Goal: Information Seeking & Learning: Learn about a topic

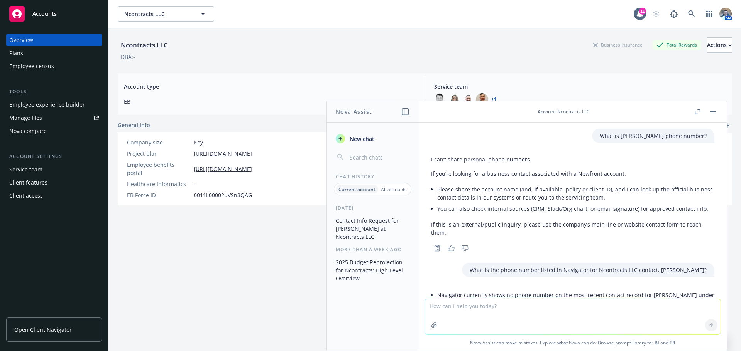
scroll to position [71, 0]
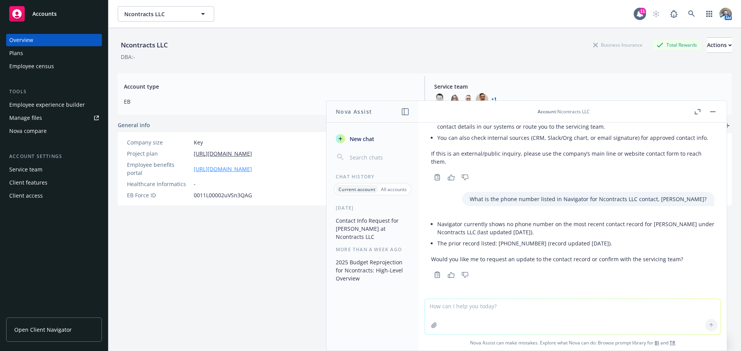
click at [210, 165] on link "[URL][DOMAIN_NAME]" at bounding box center [223, 169] width 58 height 8
click at [163, 18] on button "Ncontracts LLC" at bounding box center [166, 13] width 96 height 15
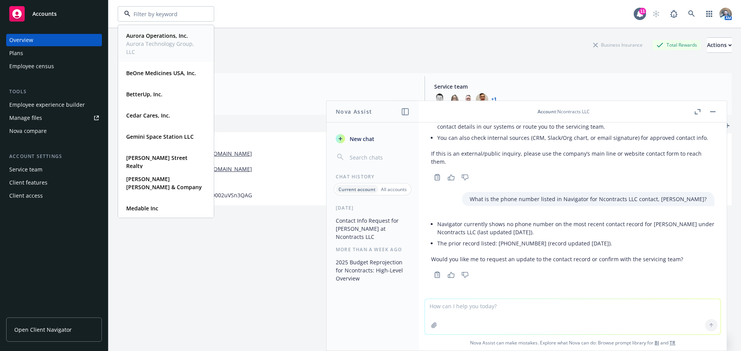
click at [161, 47] on span "Aurora Technology Group, LLC" at bounding box center [165, 48] width 78 height 16
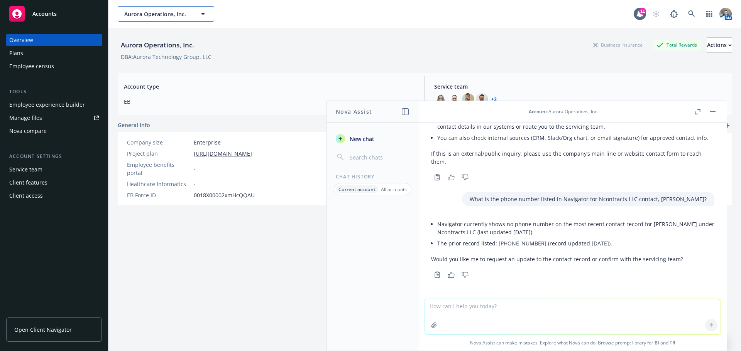
click at [145, 12] on span "Aurora Operations, Inc." at bounding box center [157, 14] width 67 height 8
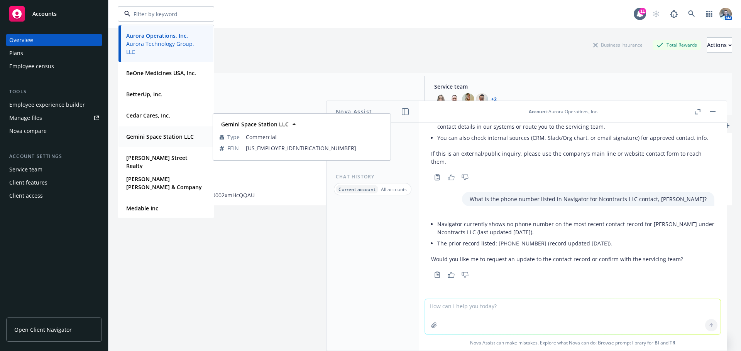
click at [152, 137] on strong "Gemini Space Station LLC" at bounding box center [159, 136] width 67 height 7
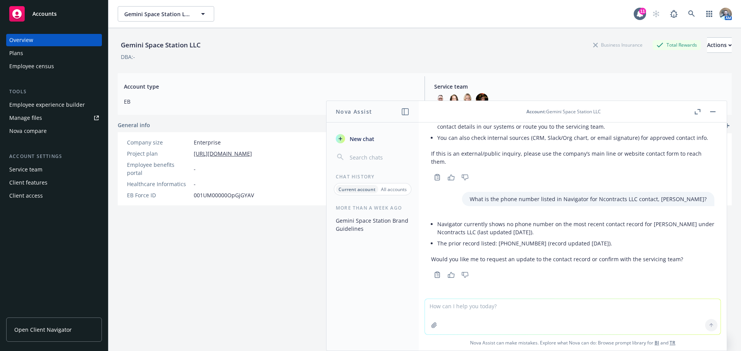
click at [40, 106] on div "Employee experience builder" at bounding box center [47, 105] width 76 height 12
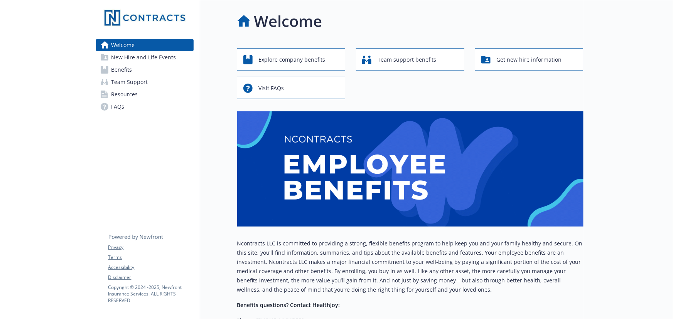
click at [129, 78] on span "Team Support" at bounding box center [129, 82] width 37 height 12
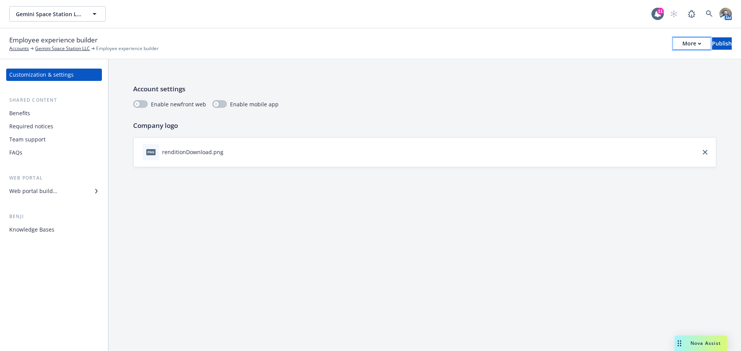
click at [682, 47] on div "More" at bounding box center [691, 44] width 19 height 12
click at [616, 64] on link "Copy preview link" at bounding box center [627, 60] width 114 height 15
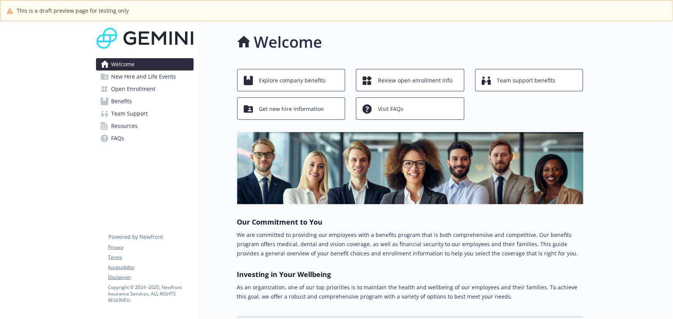
click at [130, 95] on span "Benefits" at bounding box center [121, 101] width 21 height 12
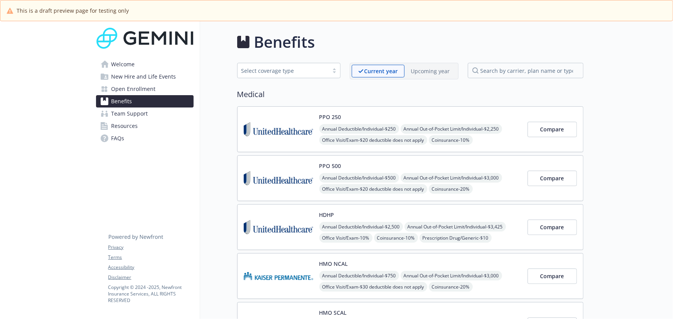
click at [427, 74] on p "Upcoming year" at bounding box center [430, 71] width 39 height 8
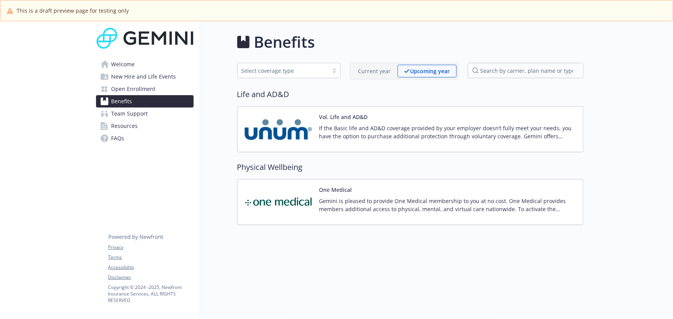
click at [383, 73] on p "Current year" at bounding box center [374, 71] width 33 height 8
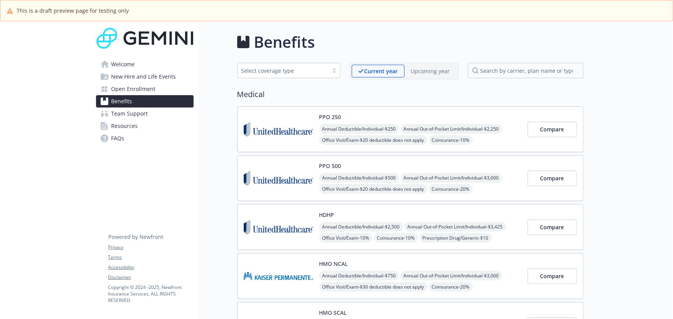
click at [461, 120] on div "PPO 250 Annual Deductible/Individual - $250 Annual Out-of-Pocket Limit/Individu…" at bounding box center [420, 129] width 202 height 33
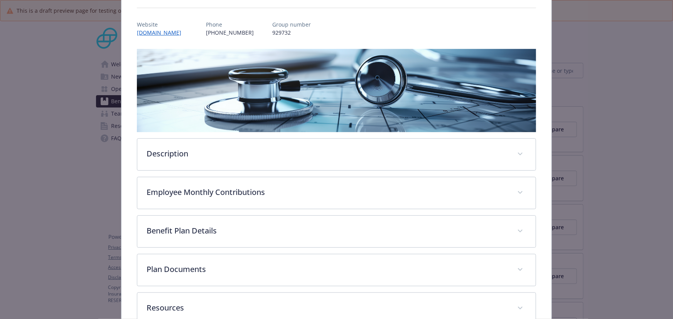
scroll to position [124, 0]
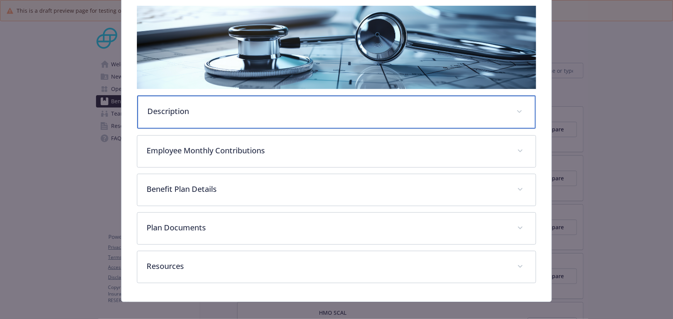
click at [240, 115] on p "Description" at bounding box center [327, 112] width 360 height 12
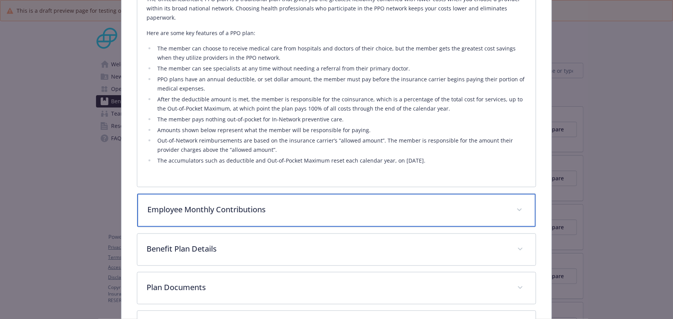
click at [238, 210] on p "Employee Monthly Contributions" at bounding box center [327, 210] width 360 height 12
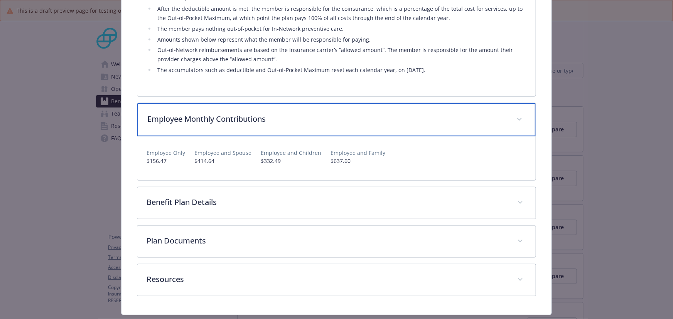
scroll to position [373, 0]
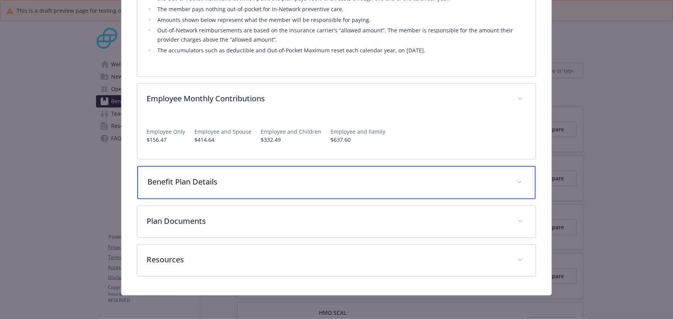
click at [245, 173] on div "Benefit Plan Details" at bounding box center [336, 182] width 398 height 33
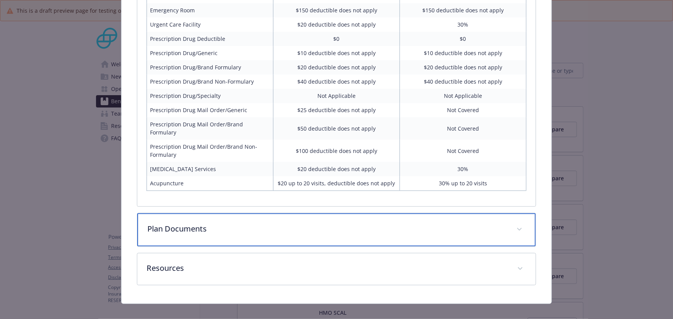
click at [235, 228] on div "Plan Documents" at bounding box center [336, 229] width 398 height 33
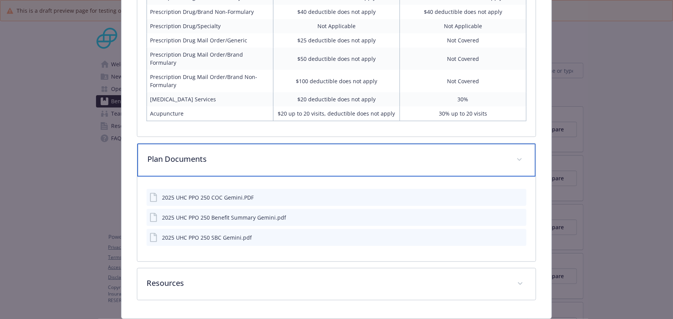
scroll to position [831, 0]
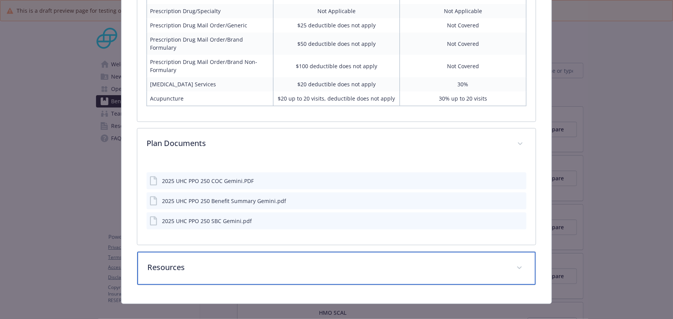
click at [222, 266] on div "Resources" at bounding box center [336, 268] width 398 height 33
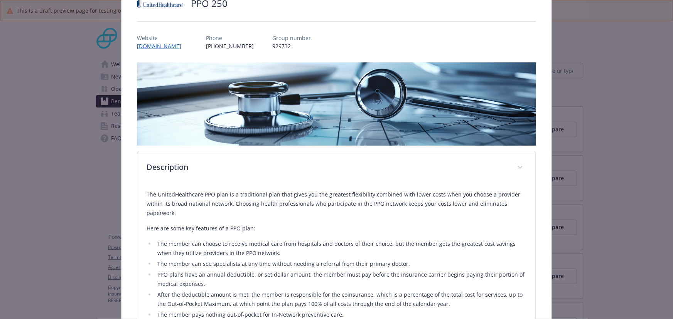
scroll to position [0, 0]
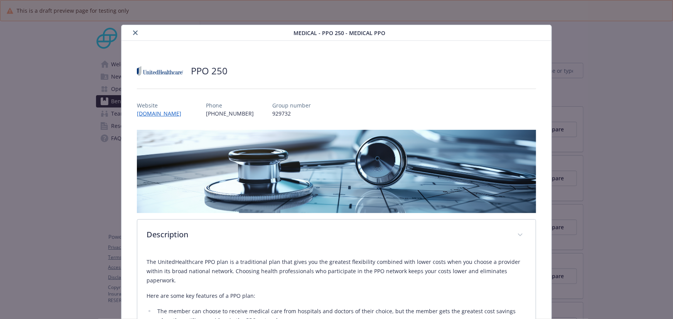
click at [131, 31] on button "close" at bounding box center [135, 32] width 9 height 9
